Goal: Contribute content: Add original content to the website for others to see

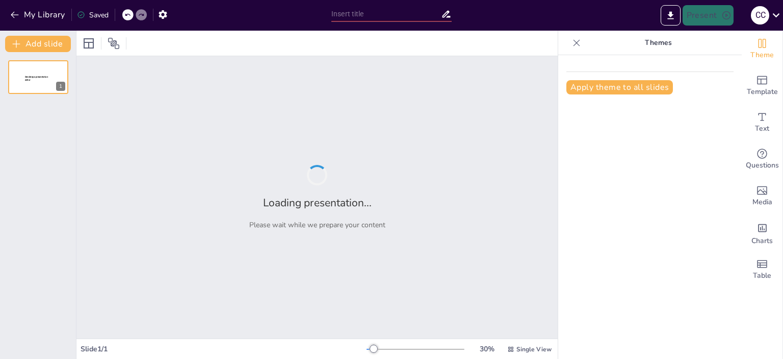
type input "New Sendsteps"
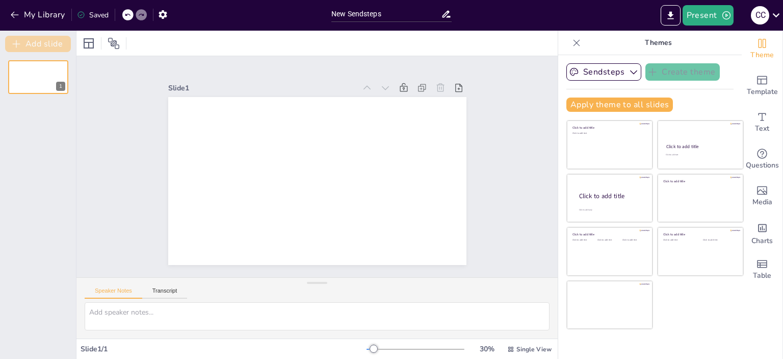
click at [49, 45] on button "Add slide" at bounding box center [38, 44] width 66 height 16
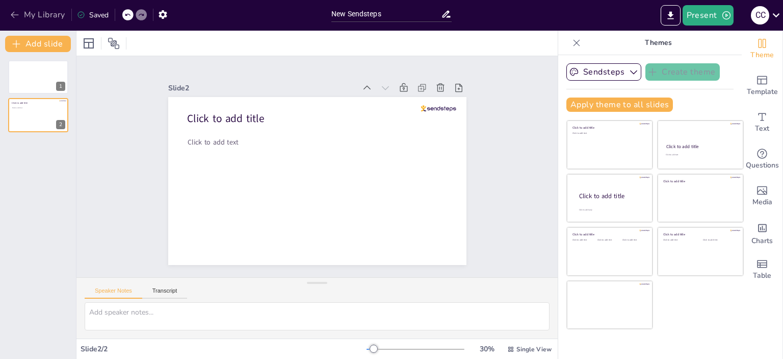
click at [10, 18] on icon "button" at bounding box center [15, 15] width 10 height 10
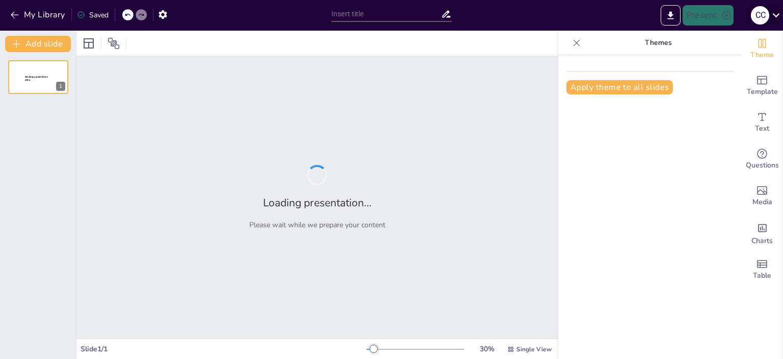
type input "Clasificación de Grupos de Alimentos y su Aporte Nutricional"
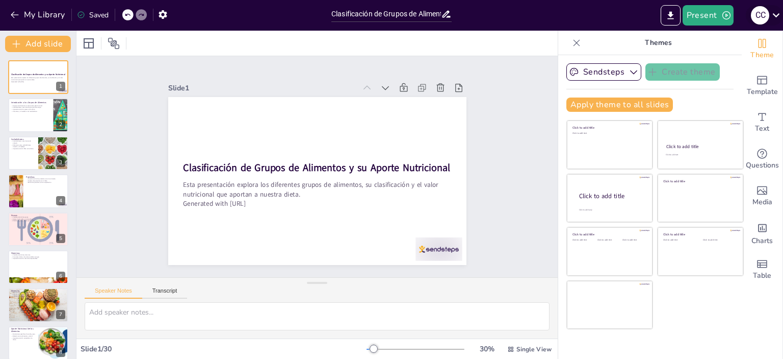
checkbox input "true"
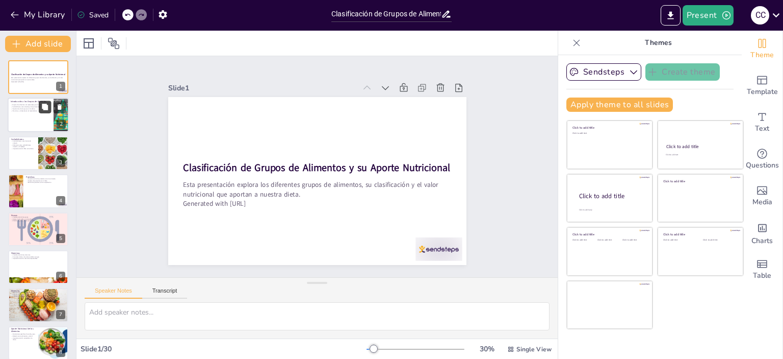
click at [50, 109] on button at bounding box center [45, 107] width 12 height 12
type textarea "Los grupos de alimentos son fundamentales porque cada uno cumple funciones espe…"
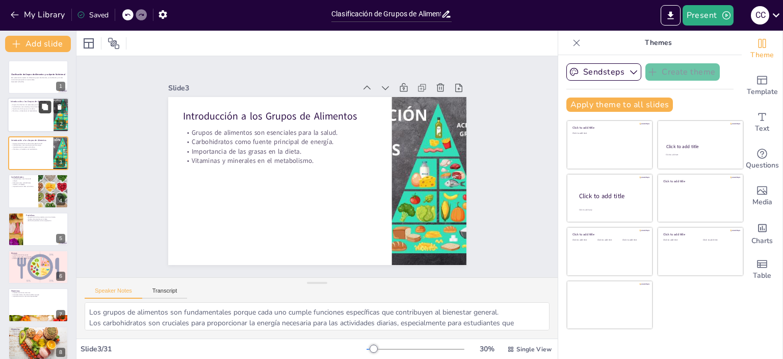
checkbox input "true"
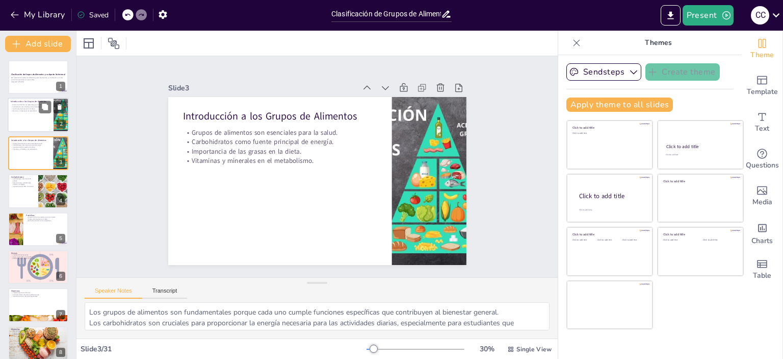
checkbox input "true"
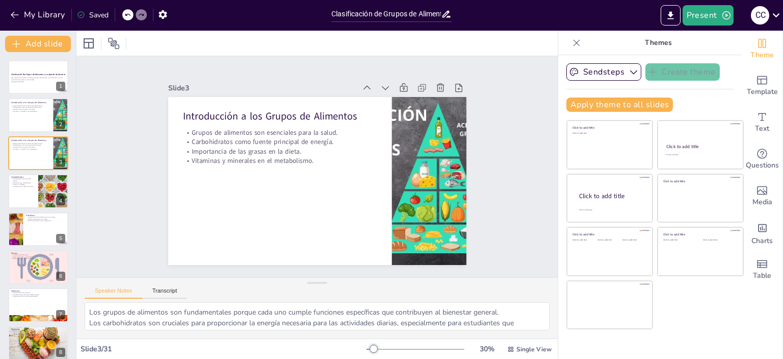
checkbox input "true"
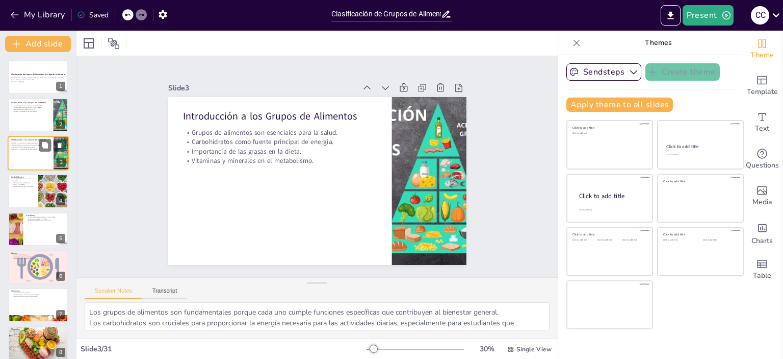
checkbox input "true"
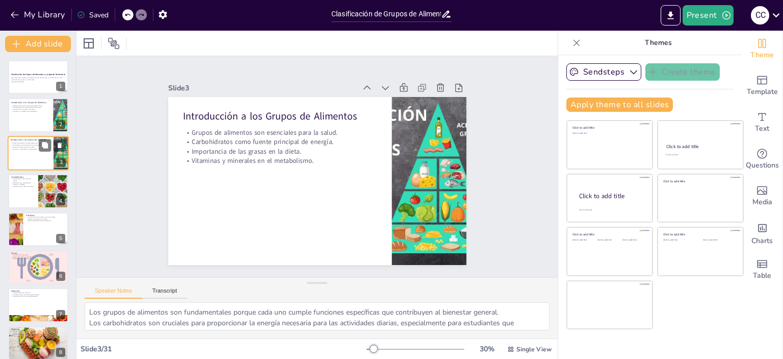
checkbox input "true"
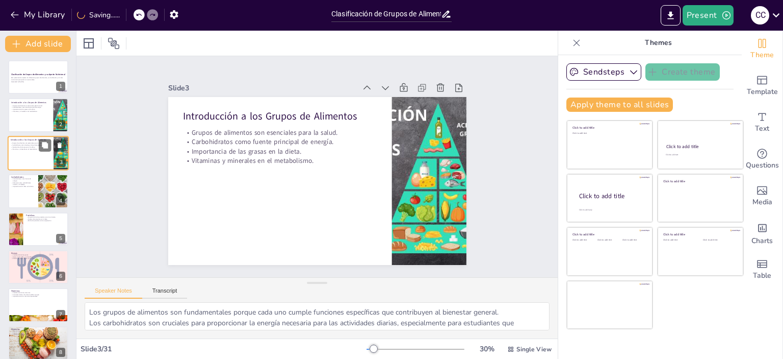
checkbox input "true"
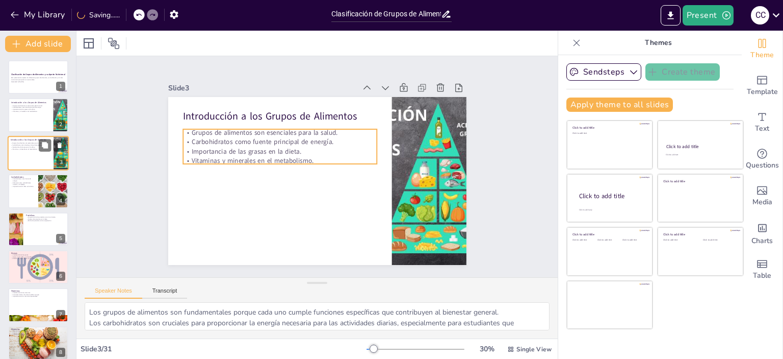
checkbox input "true"
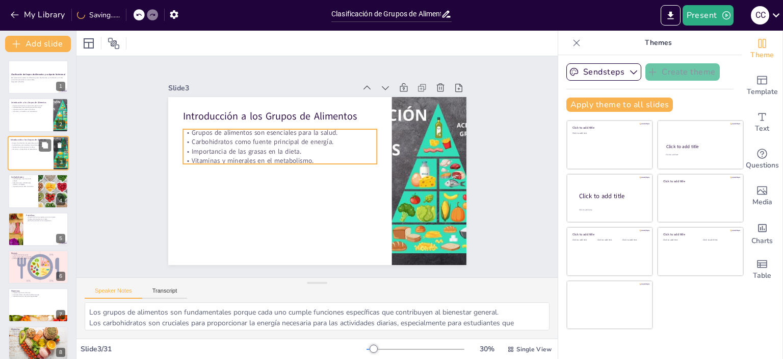
click at [38, 146] on p "Importancia de las grasas en la dieta." at bounding box center [31, 147] width 40 height 2
checkbox input "true"
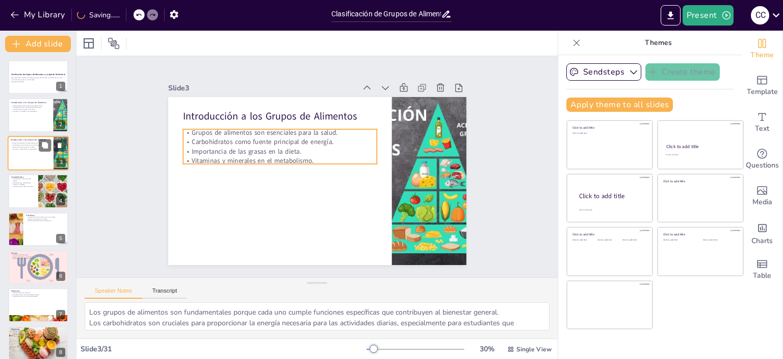
checkbox input "true"
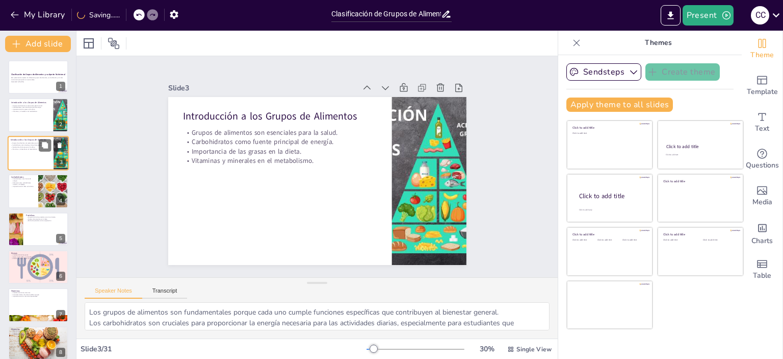
click at [38, 146] on p "Importancia de las grasas en la dieta." at bounding box center [31, 147] width 40 height 2
checkbox input "true"
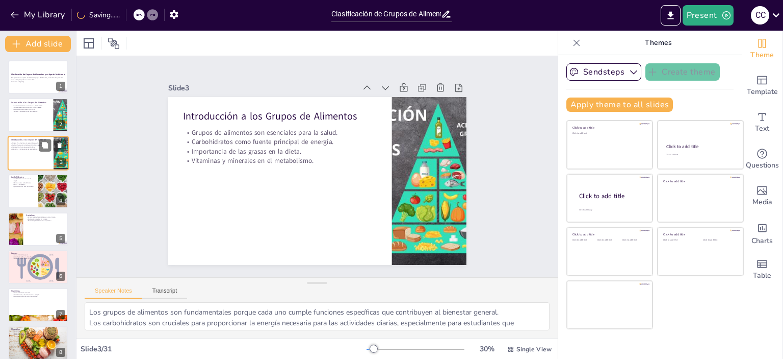
checkbox input "true"
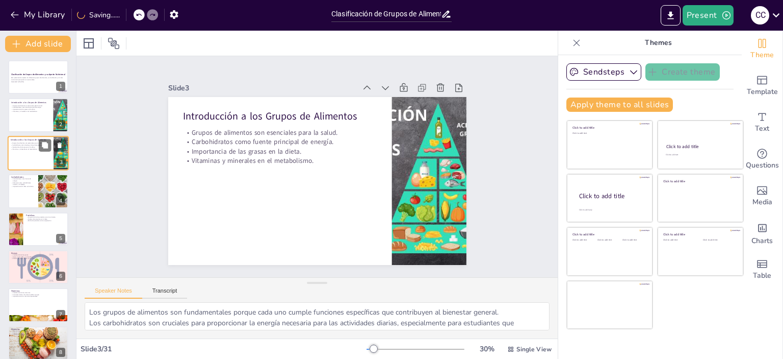
checkbox input "true"
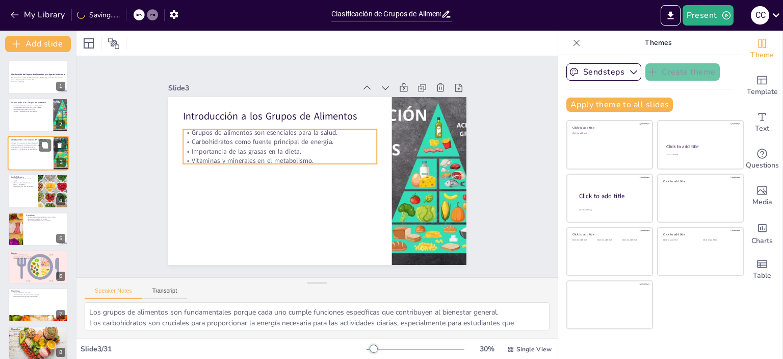
checkbox input "true"
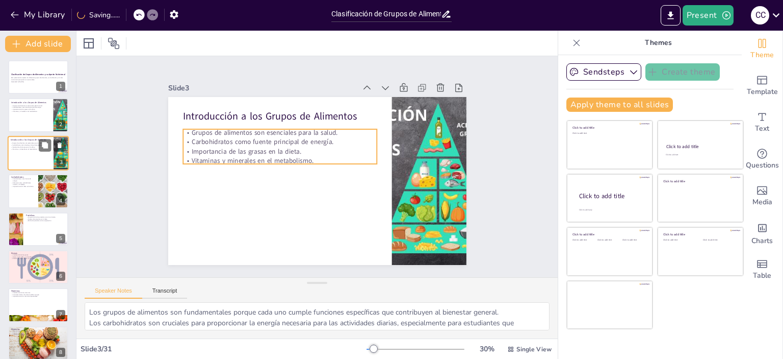
checkbox input "true"
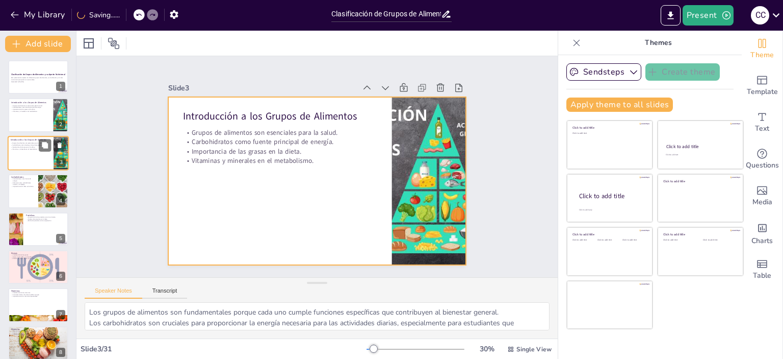
click at [39, 161] on div at bounding box center [38, 153] width 61 height 35
checkbox input "true"
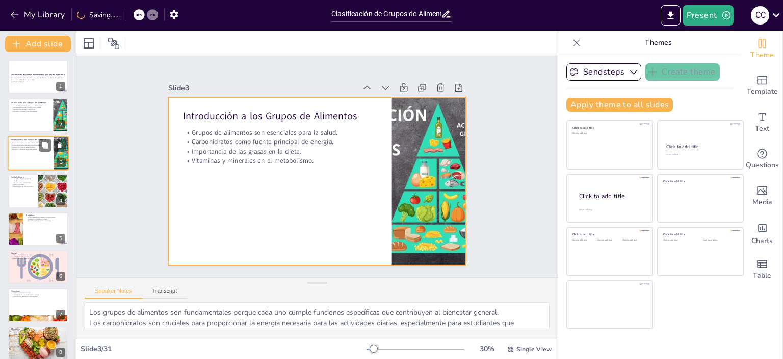
checkbox input "true"
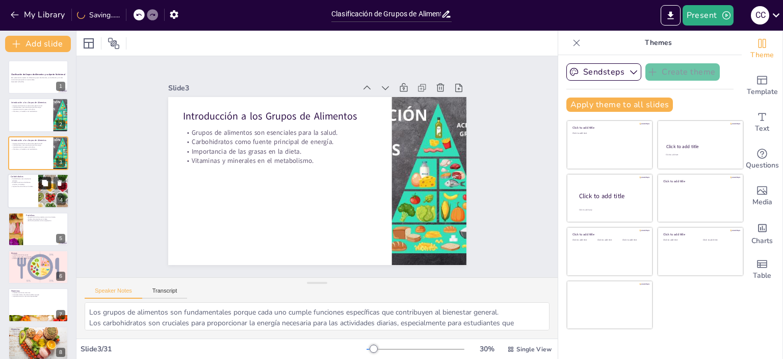
checkbox input "true"
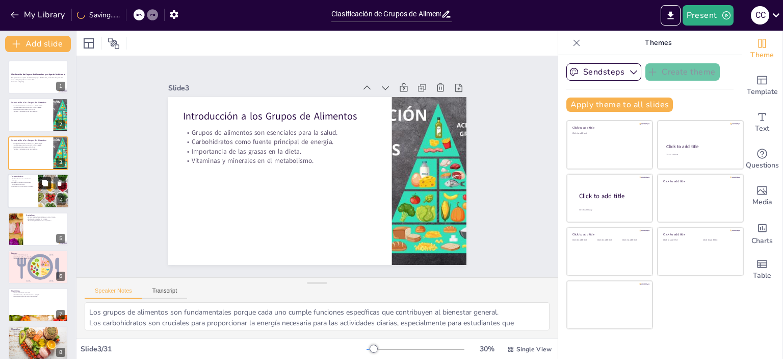
checkbox input "true"
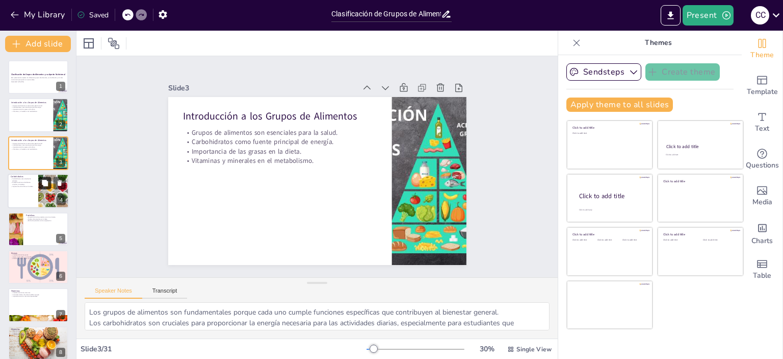
checkbox input "true"
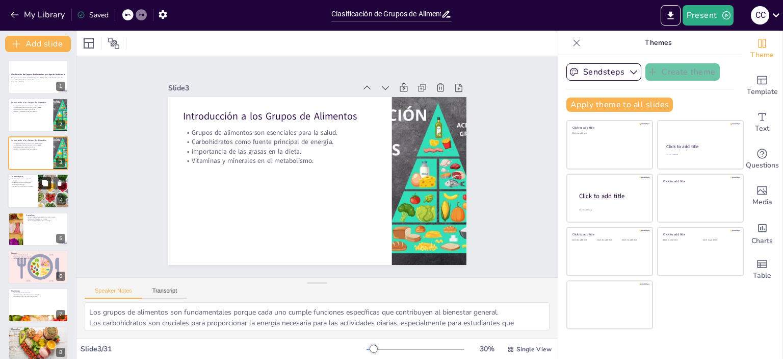
click at [41, 189] on button at bounding box center [45, 183] width 12 height 12
type textarea "Los carbohidratos son esenciales para proporcionar la energía necesaria para el…"
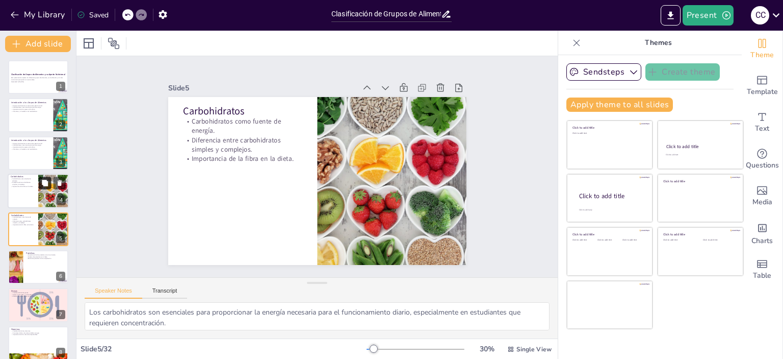
checkbox input "true"
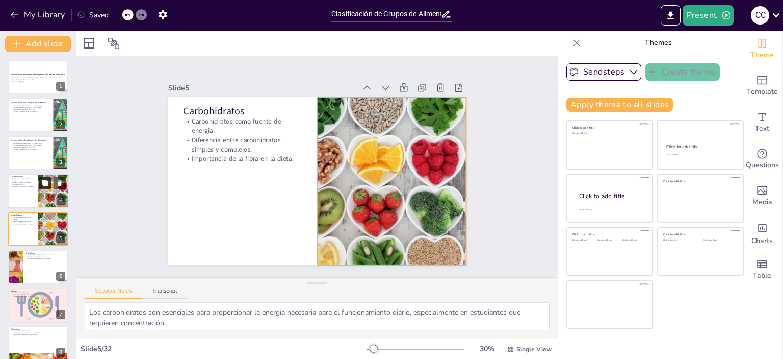
checkbox input "true"
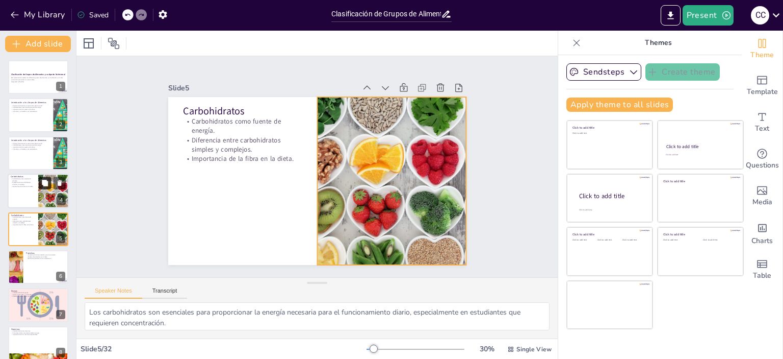
scroll to position [23, 0]
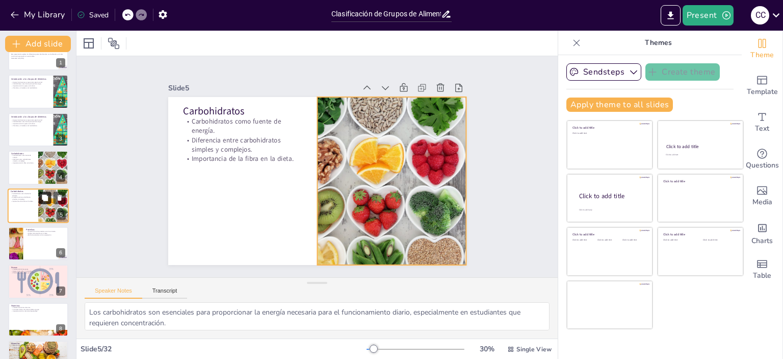
checkbox input "true"
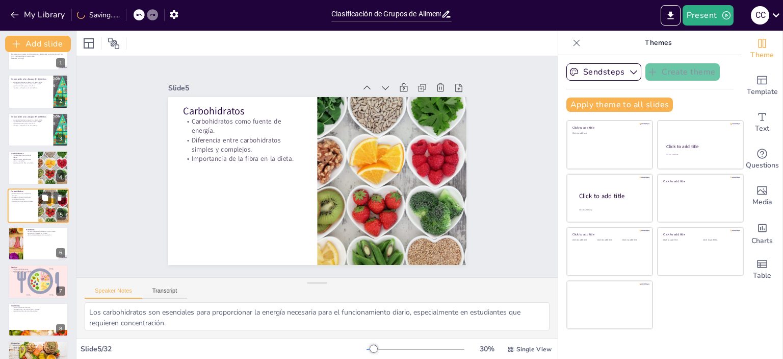
checkbox input "true"
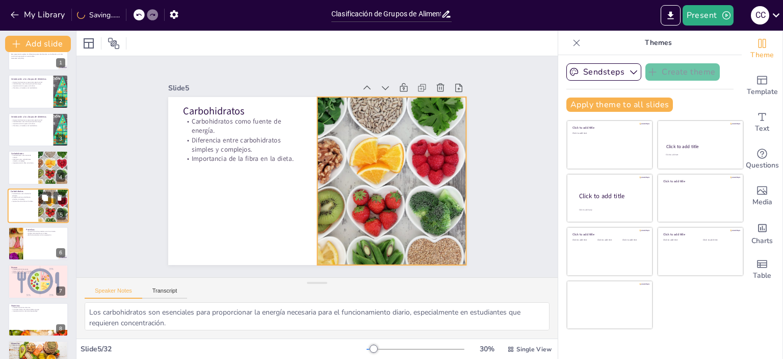
checkbox input "true"
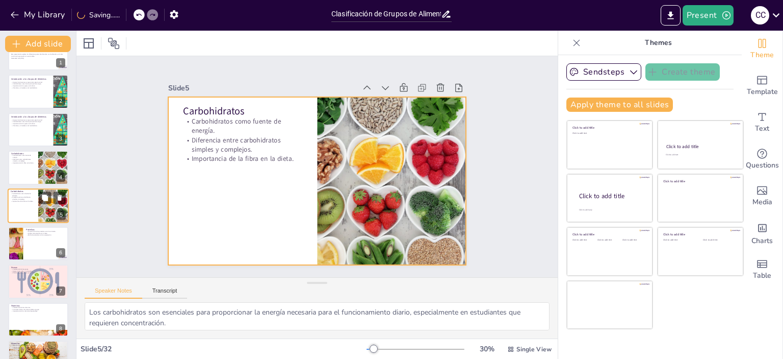
click at [35, 210] on div at bounding box center [38, 205] width 61 height 35
checkbox input "true"
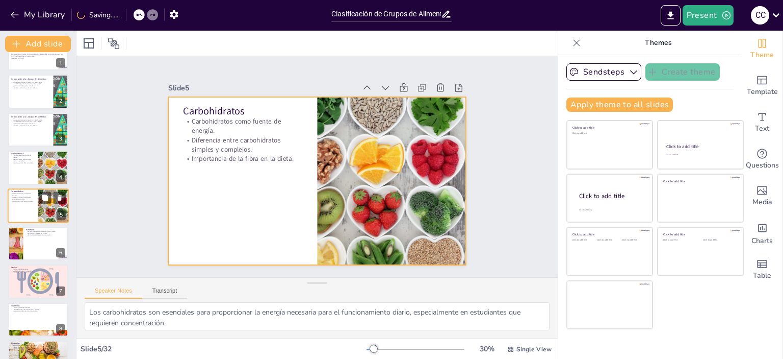
checkbox input "true"
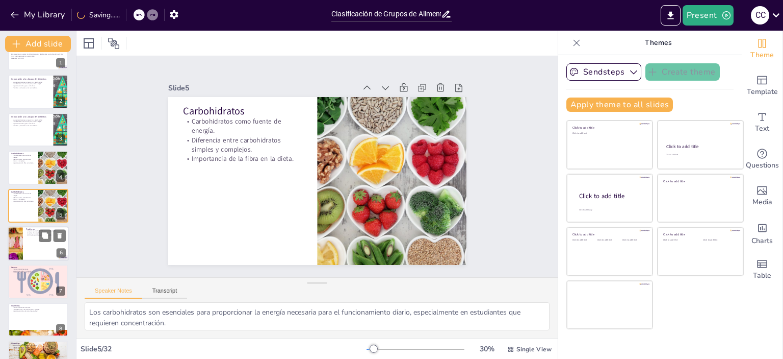
checkbox input "true"
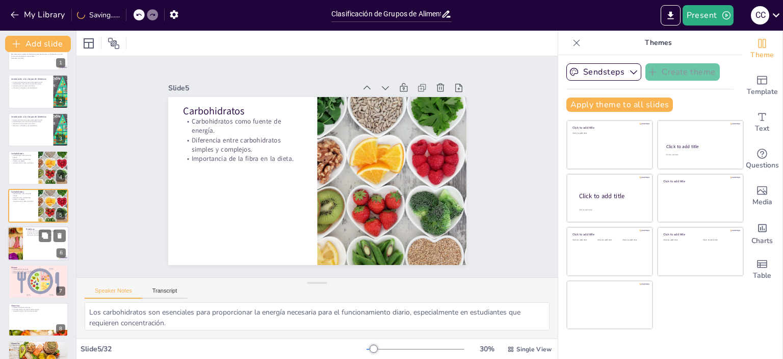
checkbox input "true"
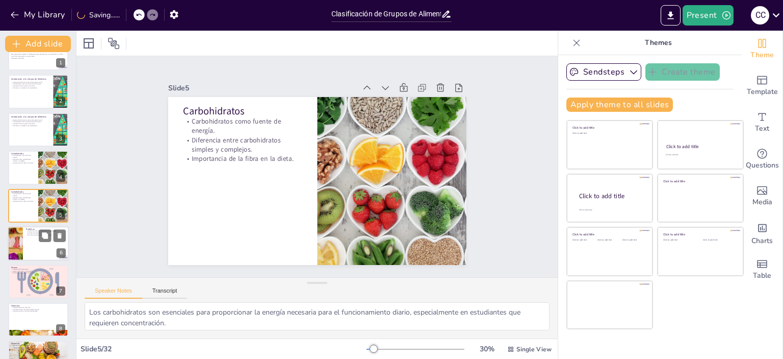
checkbox input "true"
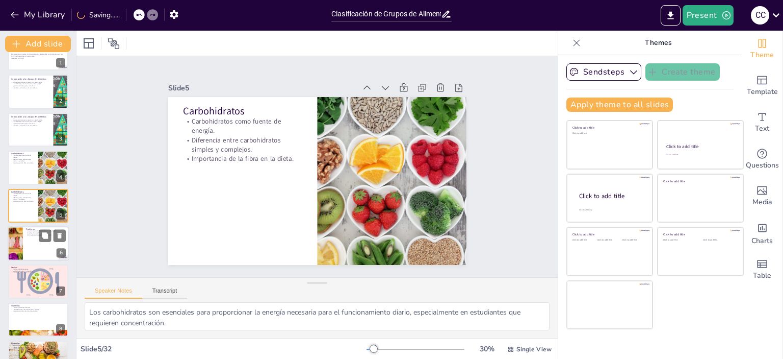
checkbox input "true"
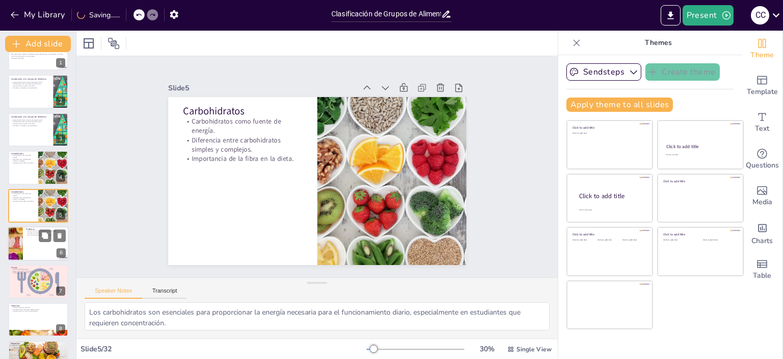
checkbox input "true"
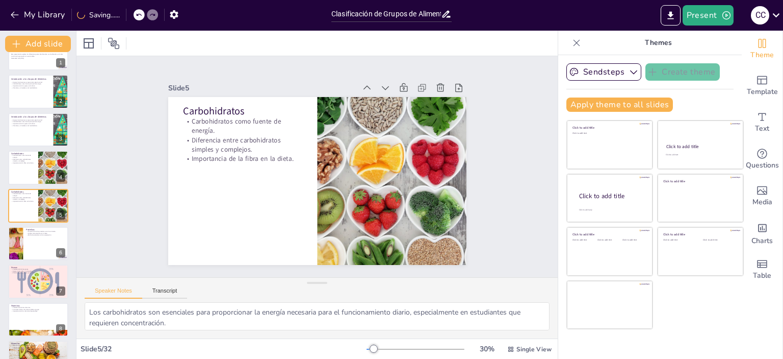
checkbox input "true"
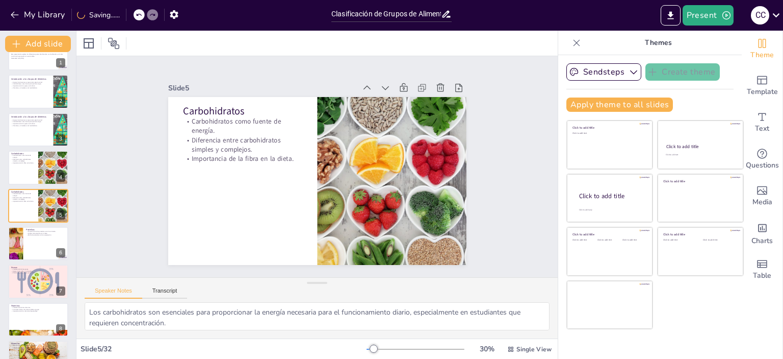
checkbox input "true"
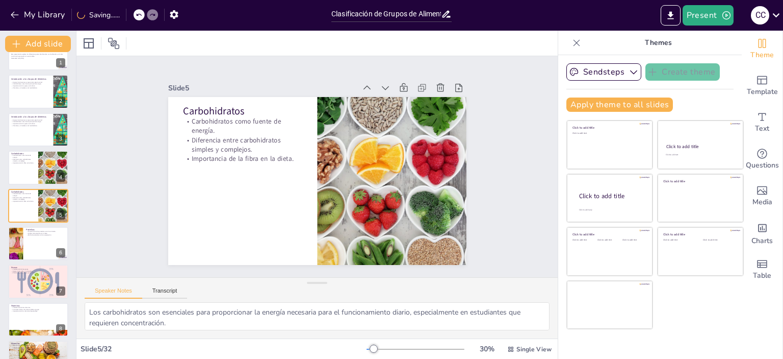
checkbox input "true"
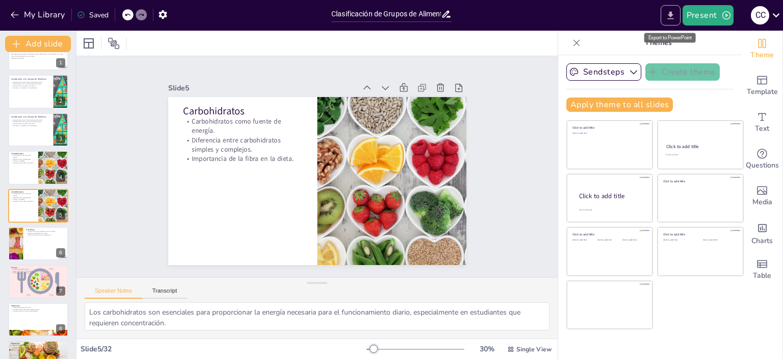
click at [672, 12] on icon "Export to PowerPoint" at bounding box center [671, 15] width 6 height 8
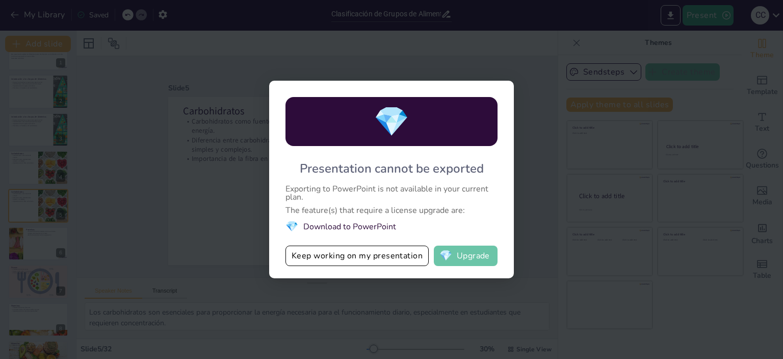
click at [461, 251] on button "💎 Upgrade" at bounding box center [466, 255] width 64 height 20
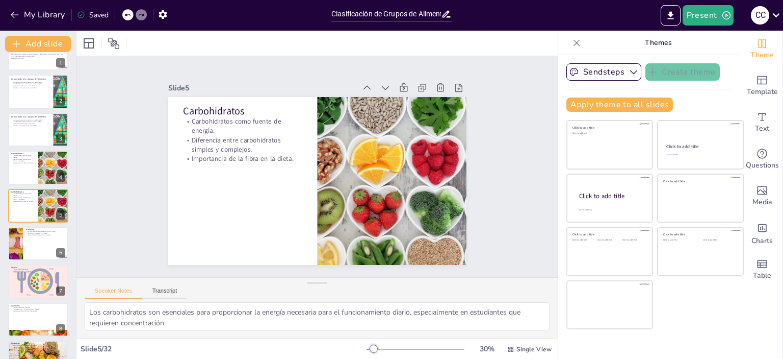
checkbox input "true"
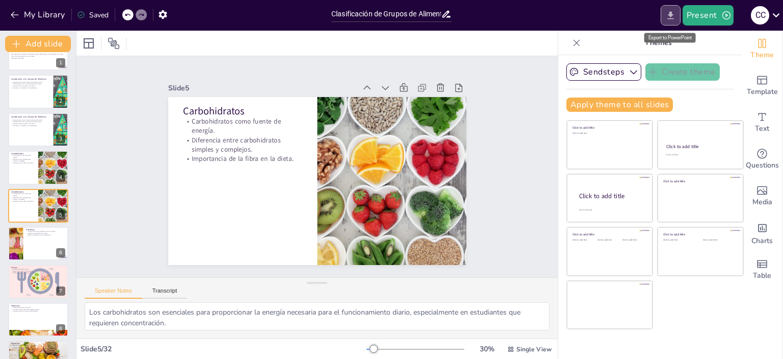
click at [667, 13] on icon "Export to PowerPoint" at bounding box center [671, 15] width 11 height 11
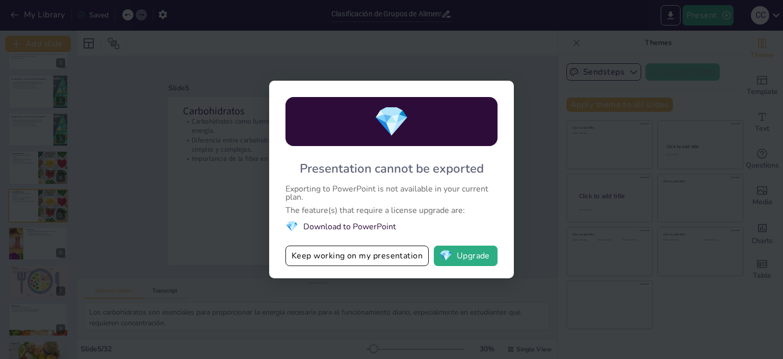
click at [577, 36] on div "💎 Presentation cannot be exported Exporting to PowerPoint is not available in y…" at bounding box center [391, 179] width 783 height 359
click at [543, 291] on div "💎 Presentation cannot be exported Exporting to PowerPoint is not available in y…" at bounding box center [391, 179] width 783 height 359
click at [367, 257] on button "Keep working on my presentation" at bounding box center [357, 255] width 143 height 20
checkbox input "true"
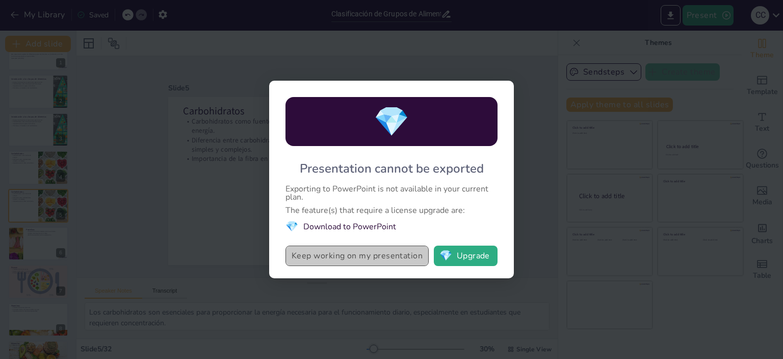
checkbox input "true"
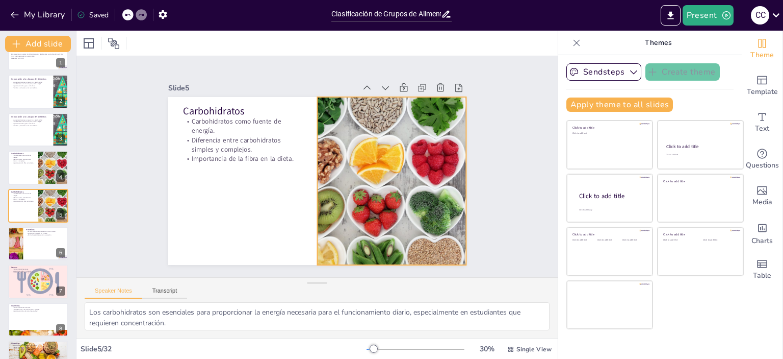
checkbox input "true"
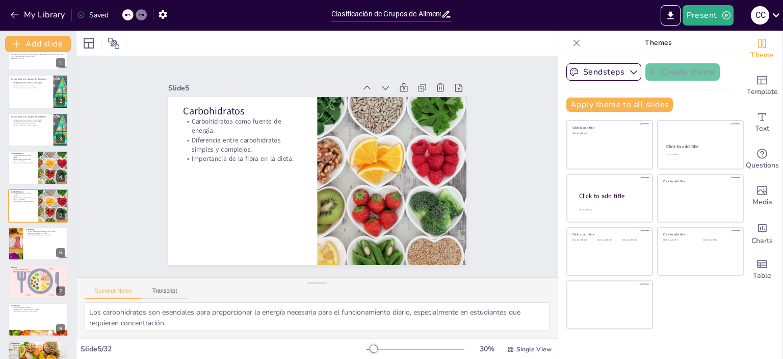
click at [442, 18] on icon at bounding box center [446, 14] width 11 height 11
click at [773, 16] on icon at bounding box center [777, 15] width 14 height 14
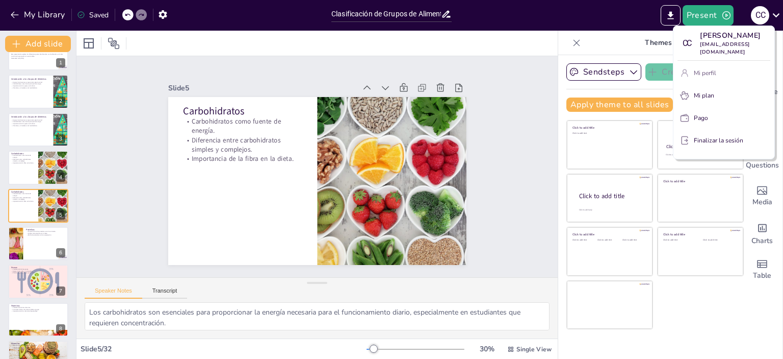
click at [728, 67] on button "Mi perfil" at bounding box center [724, 73] width 93 height 16
